Goal: Information Seeking & Learning: Learn about a topic

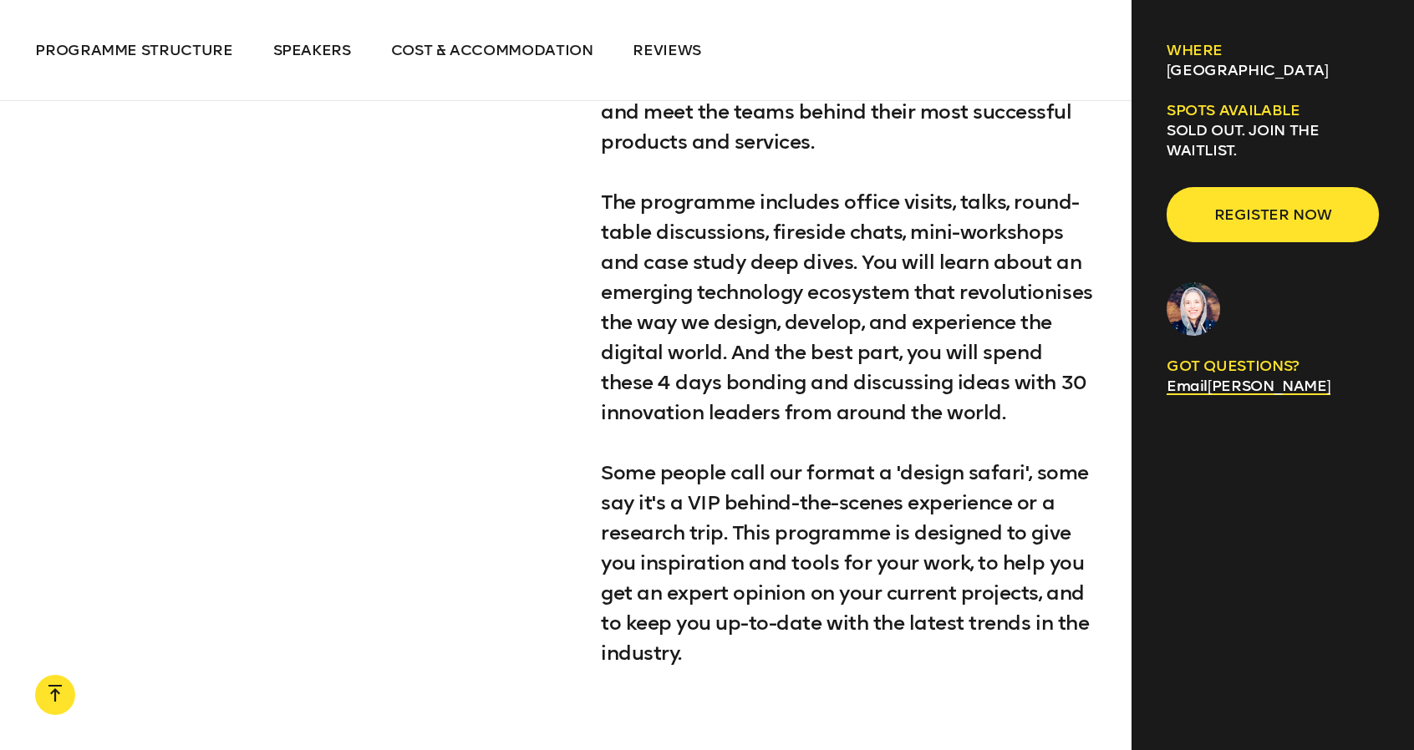
scroll to position [1086, 0]
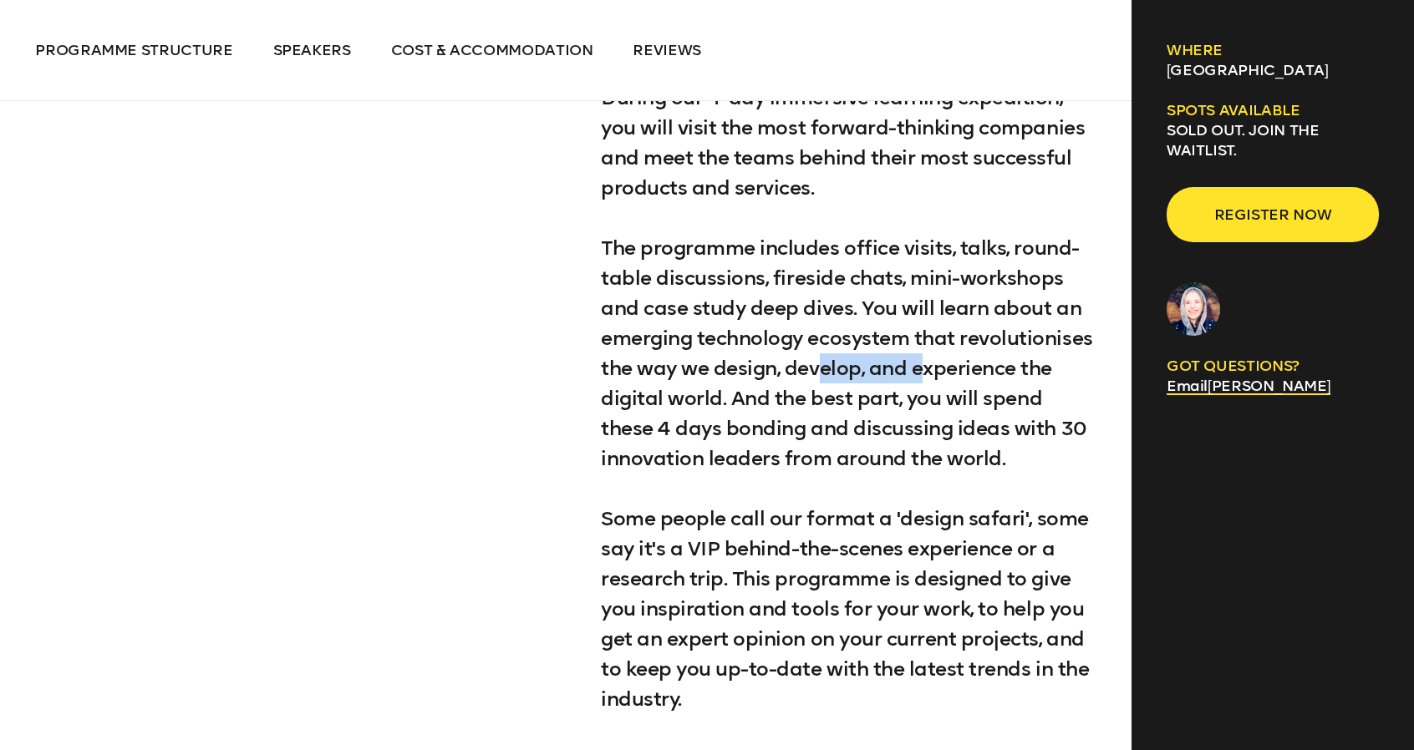
drag, startPoint x: 924, startPoint y: 368, endPoint x: 824, endPoint y: 372, distance: 100.4
click at [824, 372] on p "The programme includes office visits, talks, round-table discussions, fireside …" at bounding box center [848, 353] width 495 height 241
click at [781, 384] on p "The programme includes office visits, talks, round-table discussions, fireside …" at bounding box center [848, 353] width 495 height 241
drag, startPoint x: 808, startPoint y: 374, endPoint x: 737, endPoint y: 372, distance: 71.0
click at [737, 372] on p "The programme includes office visits, talks, round-table discussions, fireside …" at bounding box center [848, 353] width 495 height 241
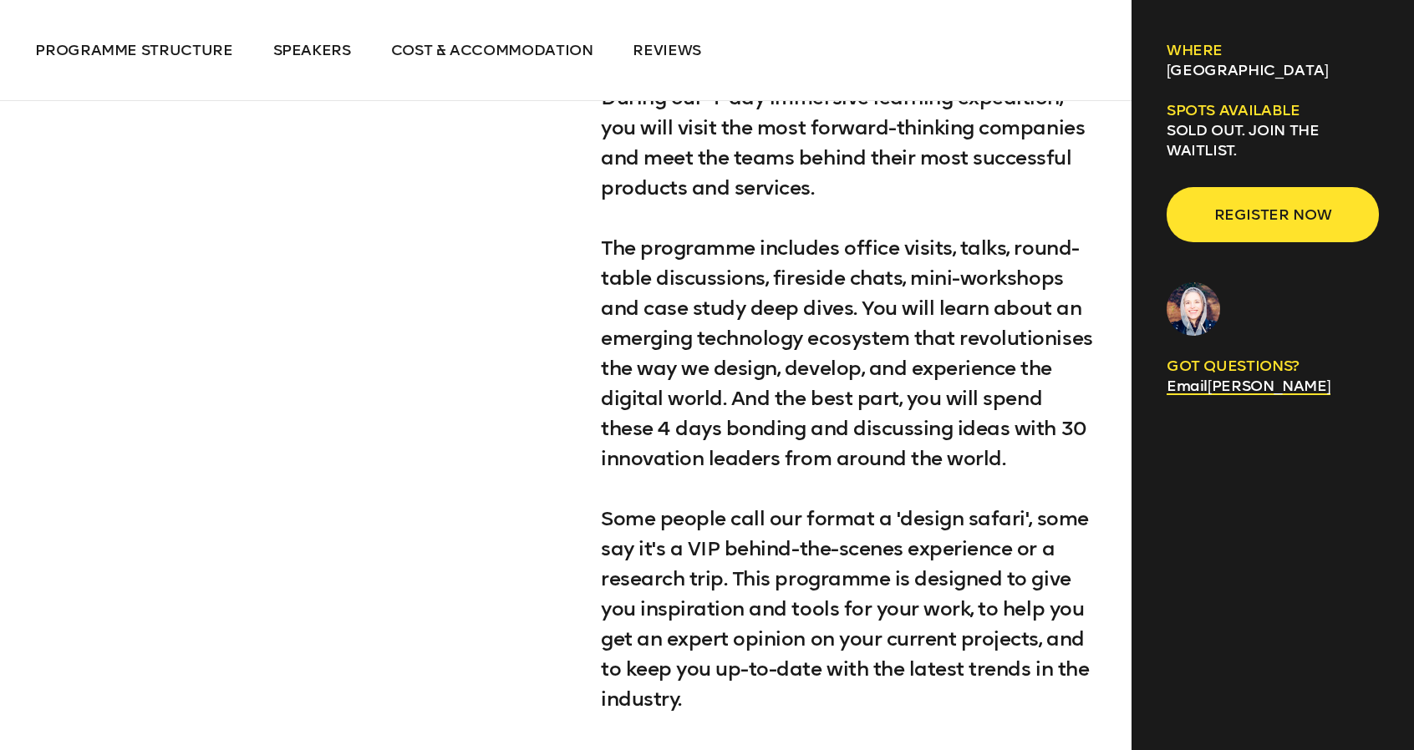
click at [719, 385] on p "The programme includes office visits, talks, round-table discussions, fireside …" at bounding box center [848, 353] width 495 height 241
drag, startPoint x: 822, startPoint y: 410, endPoint x: 775, endPoint y: 403, distance: 47.4
click at [775, 403] on p "The programme includes office visits, talks, round-table discussions, fireside …" at bounding box center [848, 353] width 495 height 241
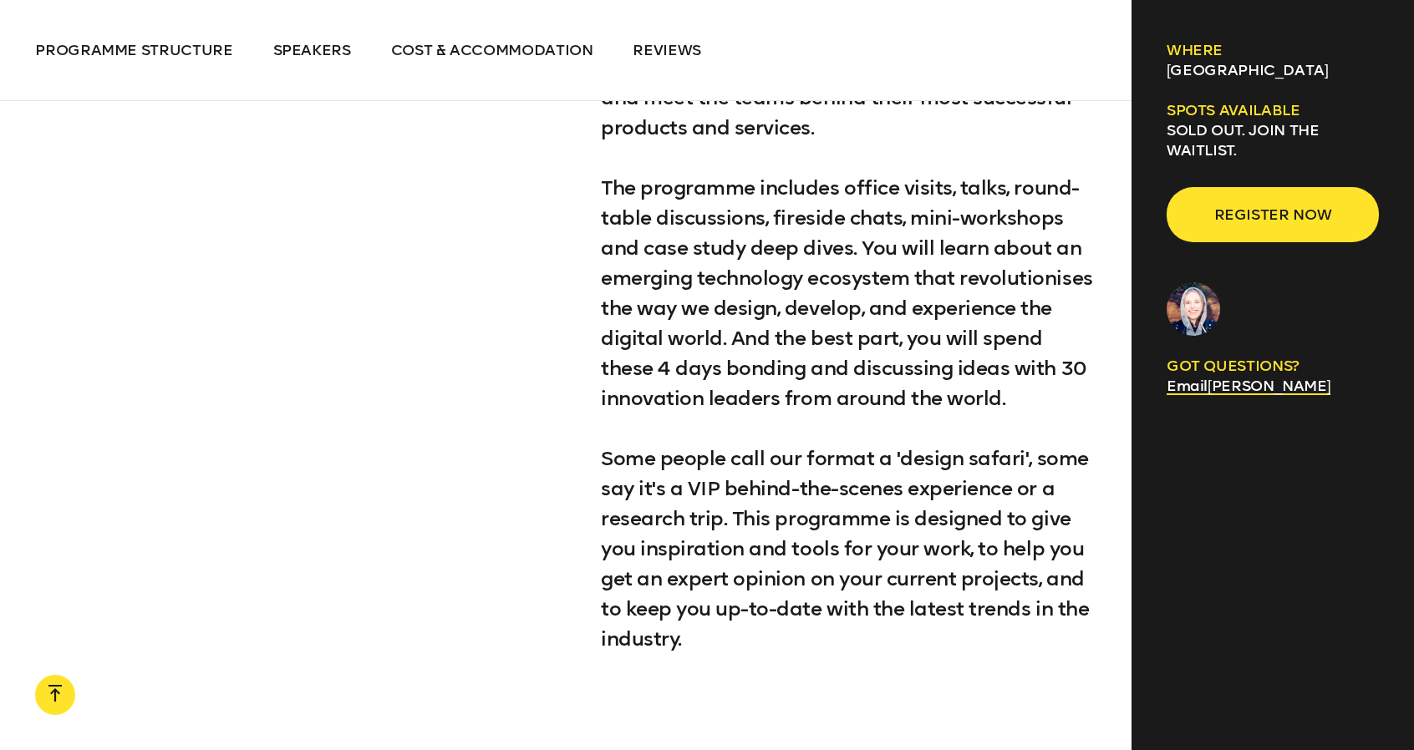
scroll to position [1170, 0]
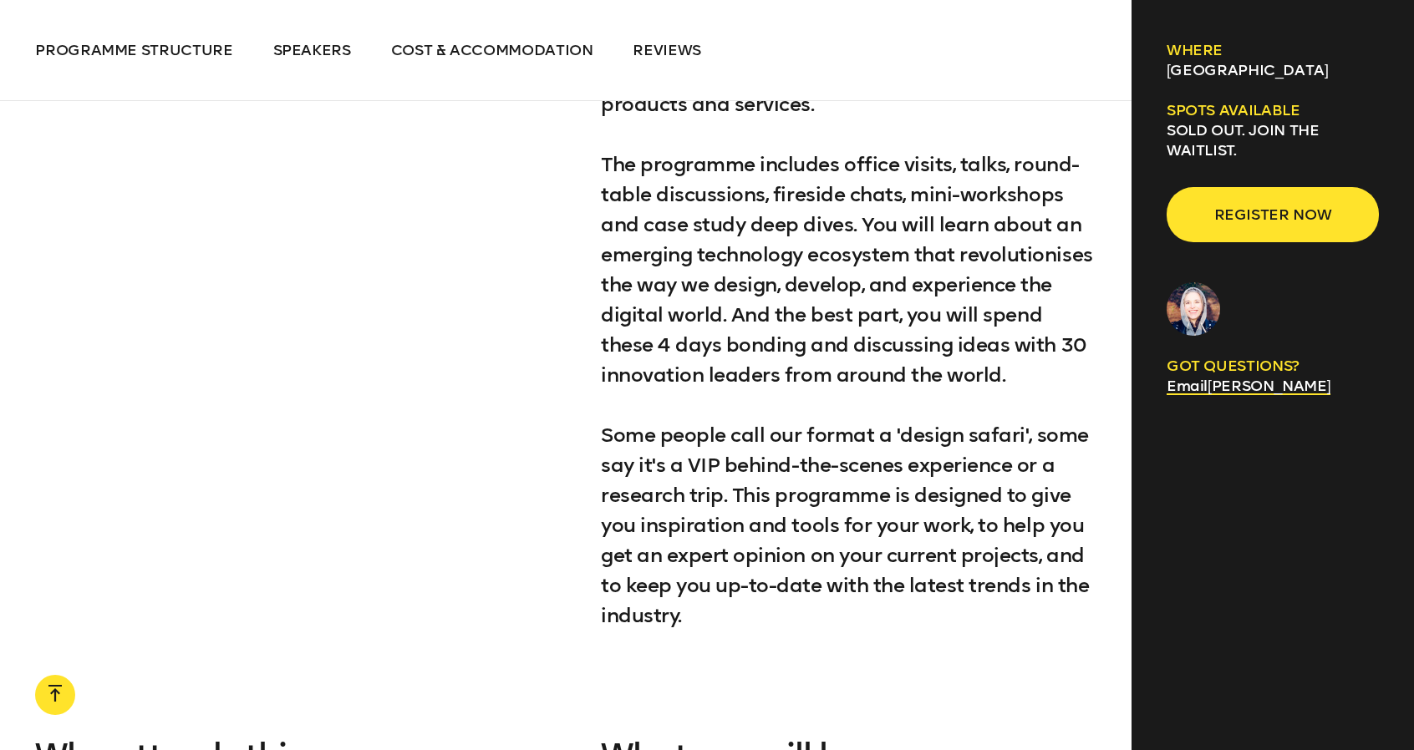
click at [1028, 53] on ul "Programme structure Speakers Cost & Accommodation Reviews" at bounding box center [565, 50] width 1060 height 20
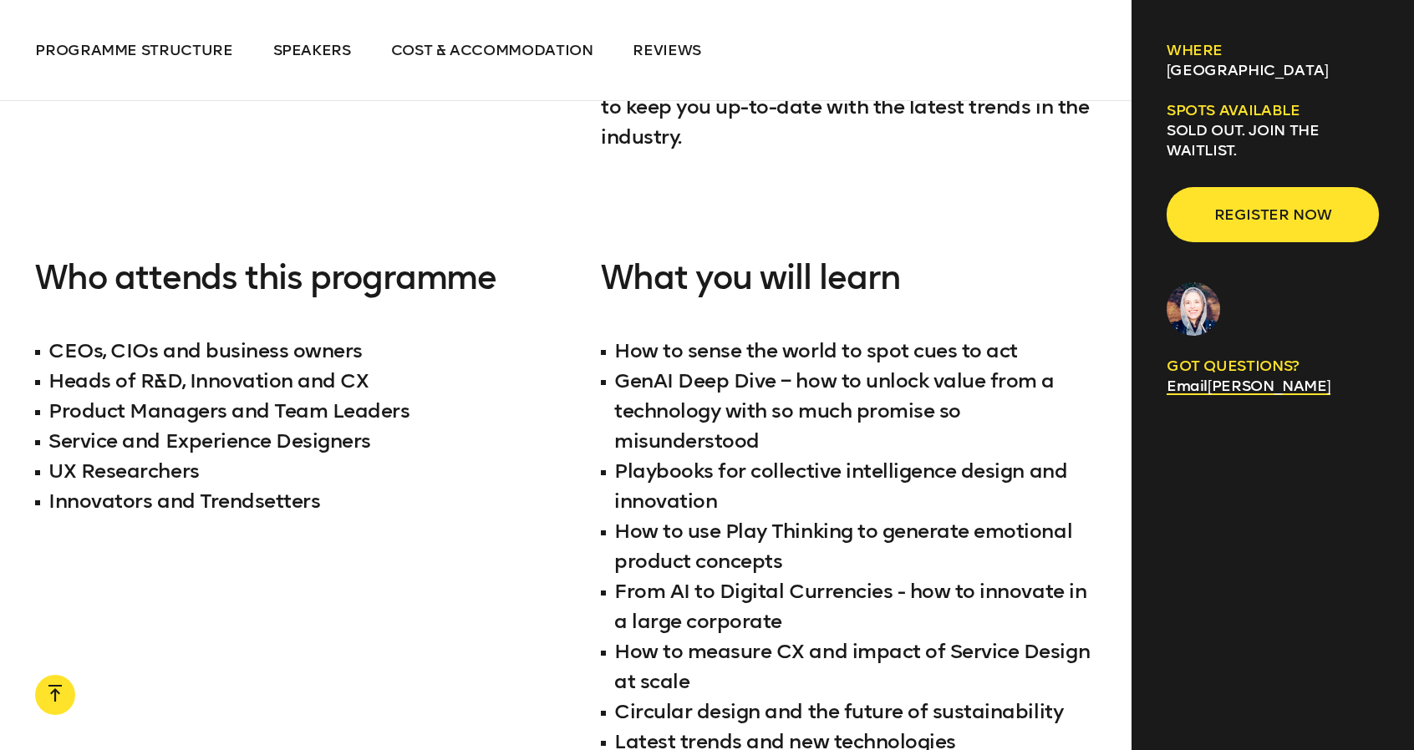
scroll to position [1671, 0]
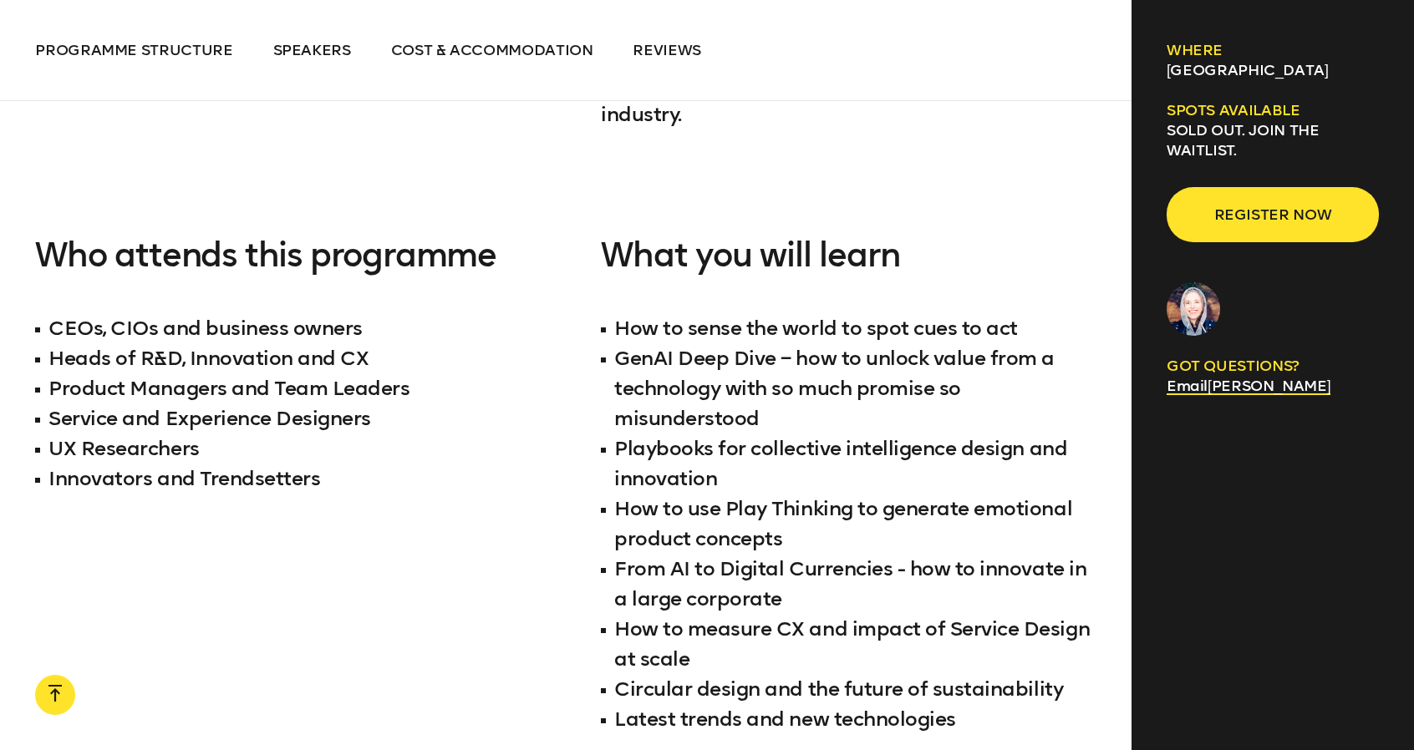
click at [269, 194] on div "During our 4-day immersive learning expedition, you will visit the most forward…" at bounding box center [565, 116] width 1060 height 1451
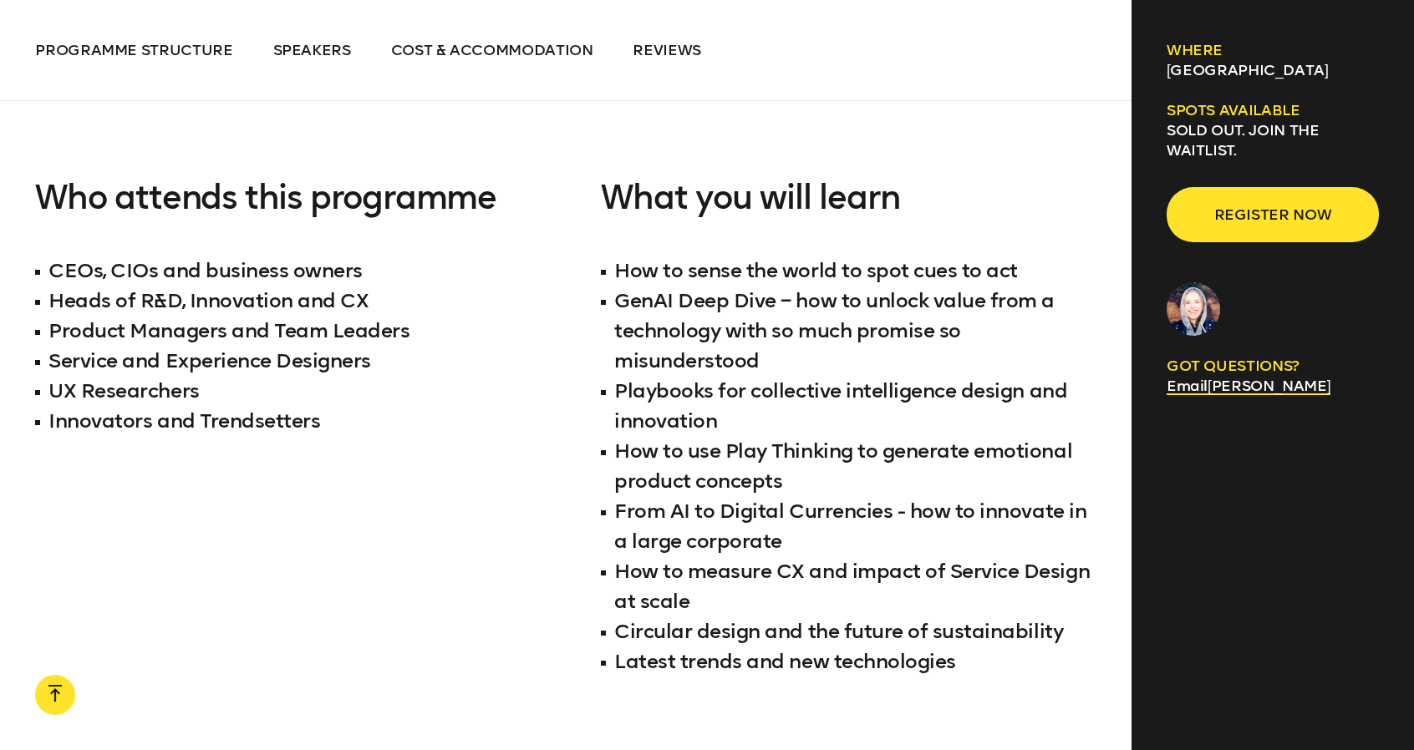
scroll to position [1755, 0]
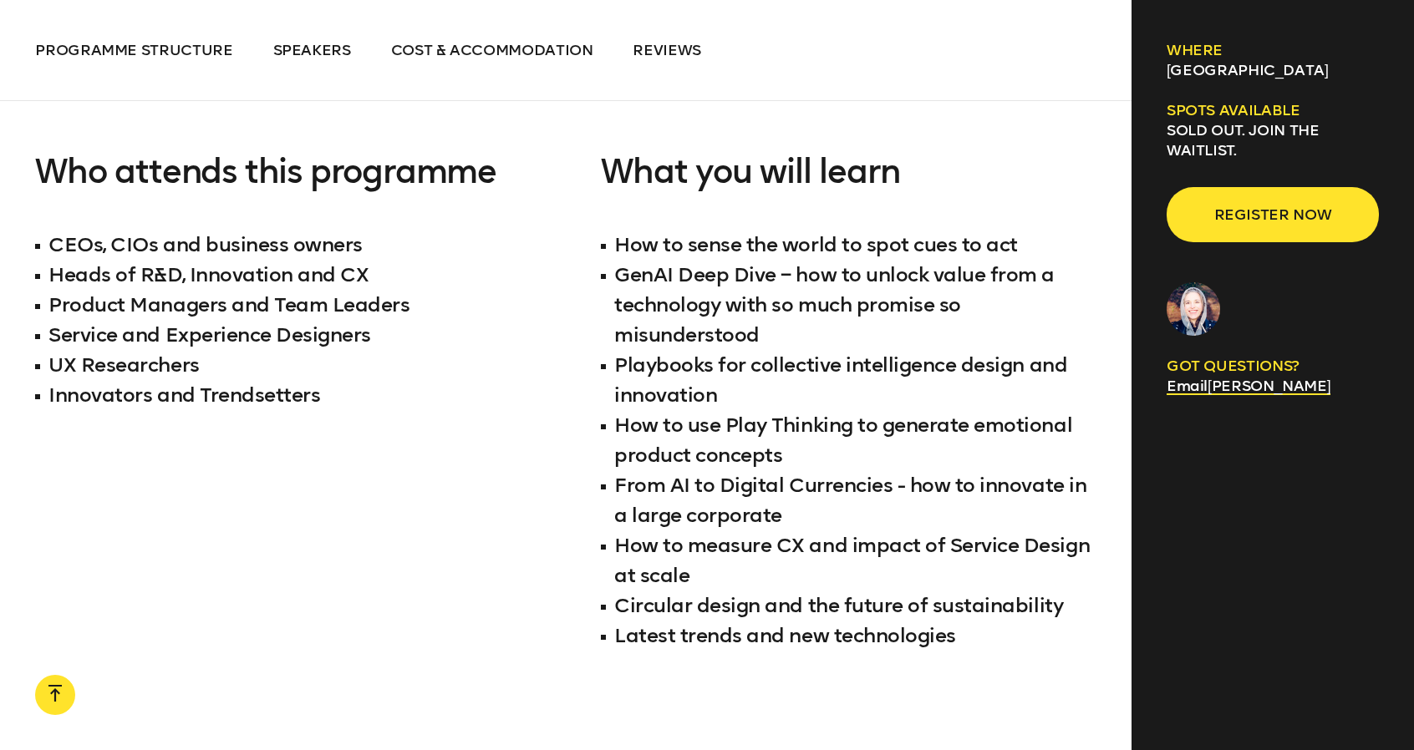
click at [216, 497] on div "Who attends this programme CEOs, CIOs and business owners Heads of R&D, Innovat…" at bounding box center [282, 455] width 495 height 605
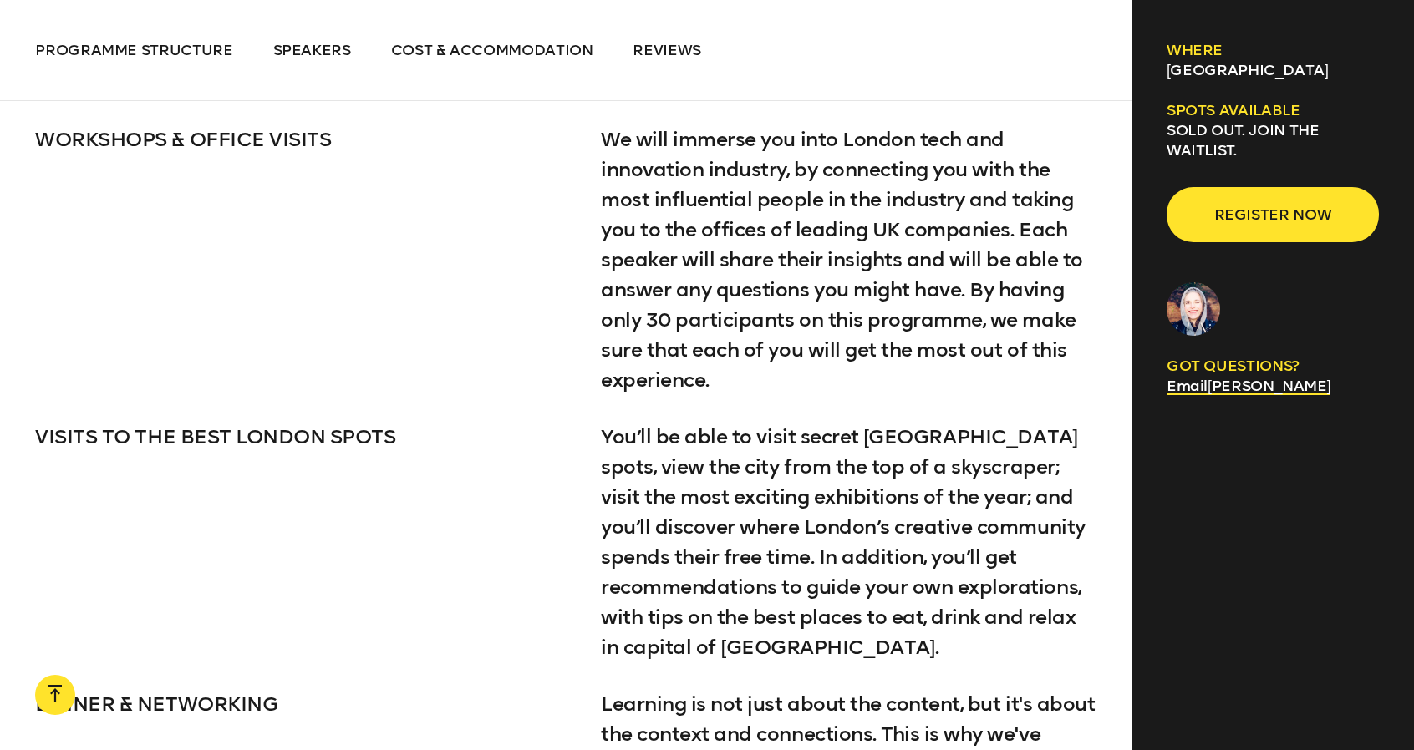
scroll to position [3259, 0]
